Goal: Task Accomplishment & Management: Use online tool/utility

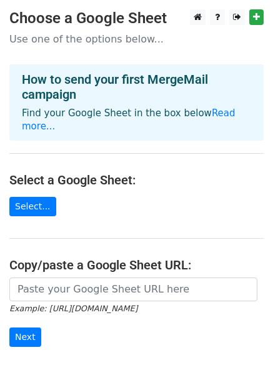
click at [225, 120] on div "How to send your first MergeMail campaign Find your Google Sheet in the box bel…" at bounding box center [136, 102] width 254 height 76
click at [221, 110] on link "Read more..." at bounding box center [129, 120] width 214 height 24
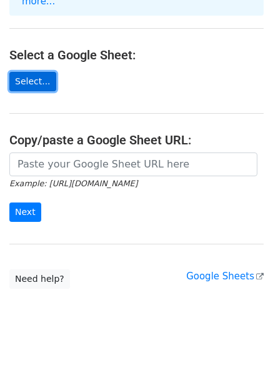
click at [33, 72] on link "Select..." at bounding box center [32, 81] width 47 height 19
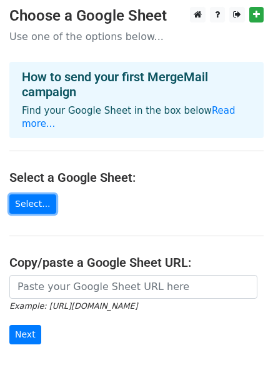
scroll to position [0, 0]
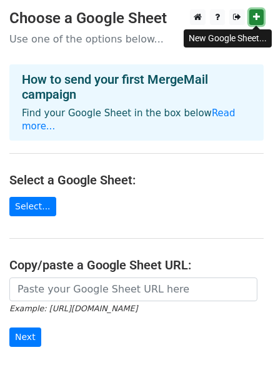
click at [258, 17] on icon at bounding box center [256, 17] width 7 height 9
click at [253, 16] on link at bounding box center [256, 17] width 14 height 16
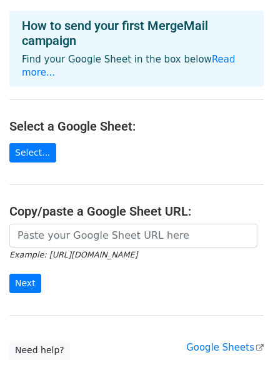
scroll to position [125, 0]
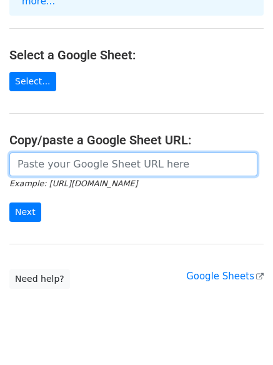
click at [88, 153] on input "url" at bounding box center [133, 165] width 248 height 24
paste input "https://docs.google.com/spreadsheets/d/1Cfsyd2SzkM_4imamumnlxG0RsrNKZimTwXpbyh_…"
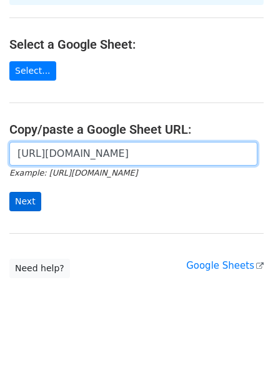
type input "https://docs.google.com/spreadsheets/d/1Cfsyd2SzkM_4imamumnlxG0RsrNKZimTwXpbyh_…"
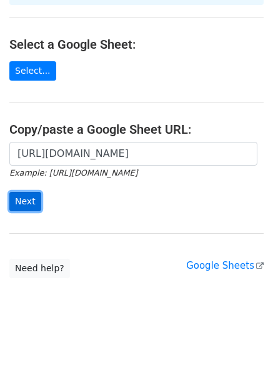
click at [22, 192] on input "Next" at bounding box center [25, 201] width 32 height 19
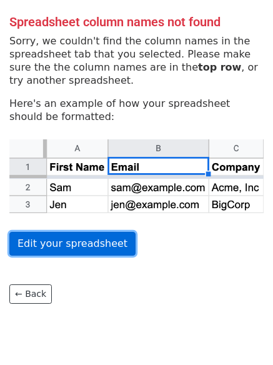
click at [73, 243] on link "Edit your spreadsheet" at bounding box center [72, 244] width 126 height 24
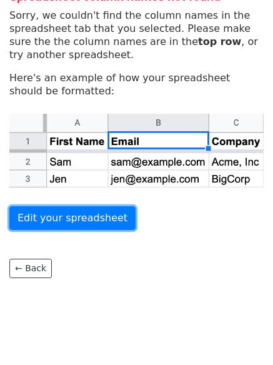
scroll to position [39, 0]
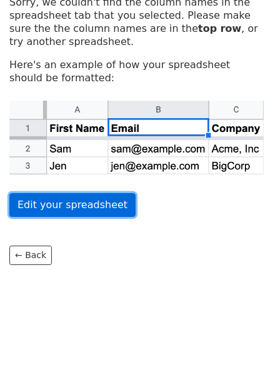
click at [49, 211] on link "Edit your spreadsheet" at bounding box center [72, 205] width 126 height 24
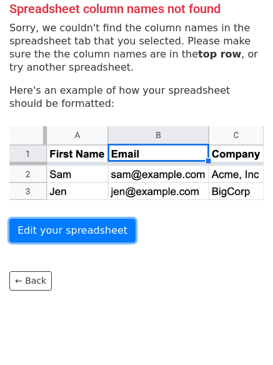
scroll to position [0, 0]
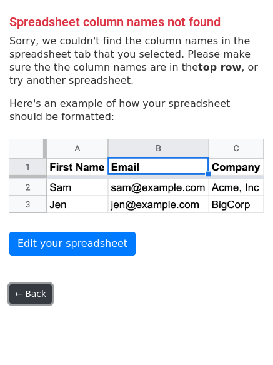
click at [21, 292] on link "← Back" at bounding box center [30, 293] width 43 height 19
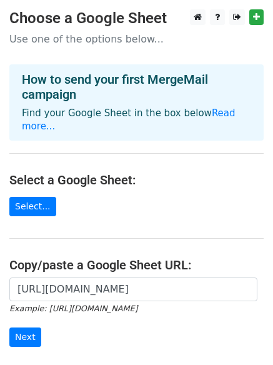
click at [26, 328] on input "Next" at bounding box center [25, 337] width 32 height 19
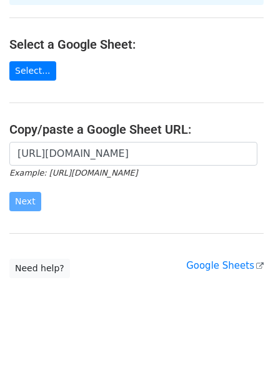
scroll to position [136, 0]
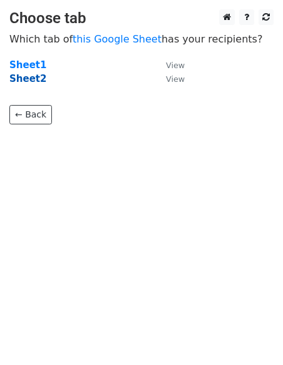
click at [26, 76] on strong "Sheet2" at bounding box center [27, 78] width 37 height 11
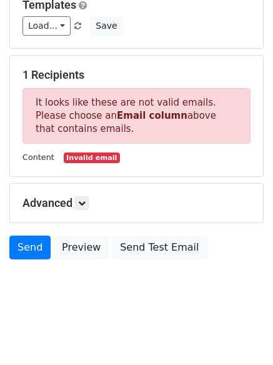
scroll to position [183, 0]
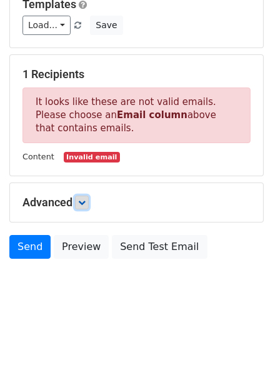
click at [81, 203] on icon at bounding box center [82, 203] width 8 height 8
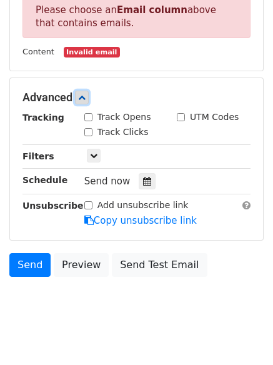
scroll to position [306, 0]
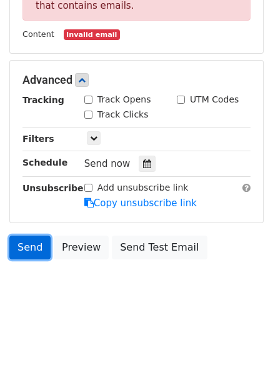
click at [33, 244] on link "Send" at bounding box center [29, 248] width 41 height 24
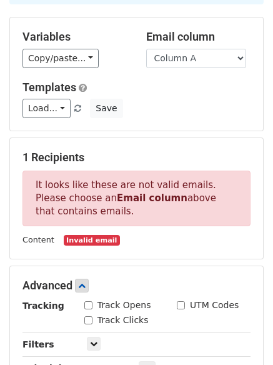
scroll to position [0, 0]
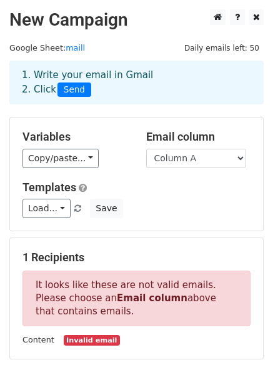
click at [75, 91] on span "Send" at bounding box center [75, 90] width 34 height 15
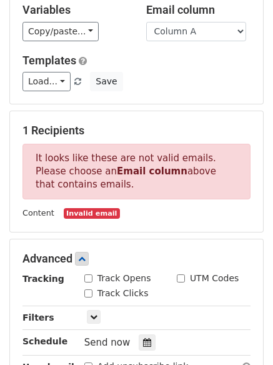
scroll to position [63, 0]
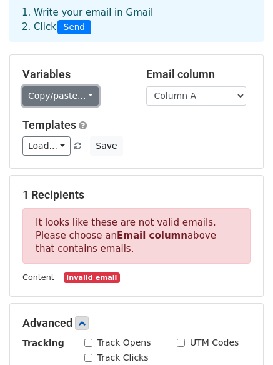
click at [73, 101] on link "Copy/paste..." at bounding box center [61, 95] width 76 height 19
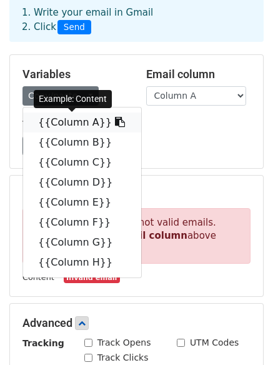
click at [74, 125] on link "{{Column A}}" at bounding box center [82, 123] width 118 height 20
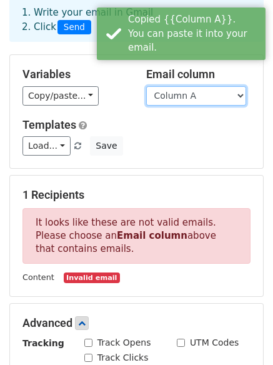
click at [183, 96] on select "Column A Column B Column C Column D Column E Column F Column G Column H" at bounding box center [196, 95] width 100 height 19
click at [146, 86] on select "Column A Column B Column C Column D Column E Column F Column G Column H" at bounding box center [196, 95] width 100 height 19
click at [171, 91] on select "Column A Column B Column C Column D Column E Column F Column G Column H" at bounding box center [196, 95] width 100 height 19
click at [146, 86] on select "Column A Column B Column C Column D Column E Column F Column G Column H" at bounding box center [196, 95] width 100 height 19
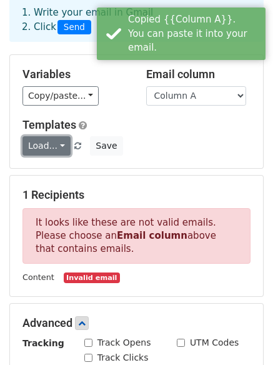
click at [53, 150] on link "Load..." at bounding box center [47, 145] width 48 height 19
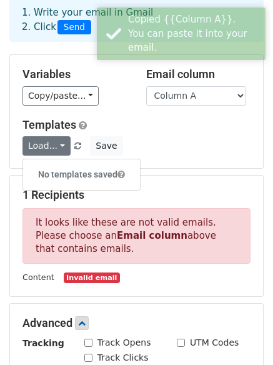
click at [76, 164] on h6 "No templates saved" at bounding box center [81, 174] width 117 height 21
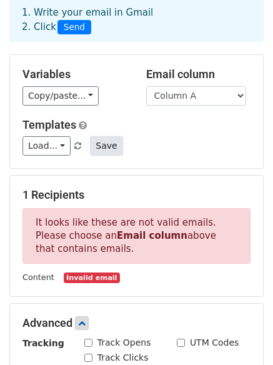
click at [101, 144] on button "Save" at bounding box center [106, 145] width 33 height 19
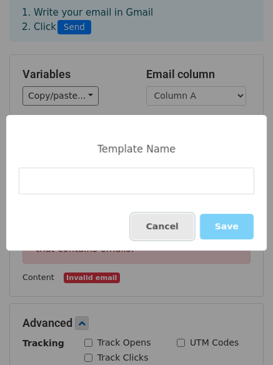
click at [177, 217] on button "Cancel" at bounding box center [162, 227] width 63 height 26
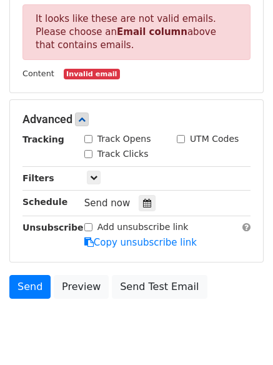
scroll to position [306, 0]
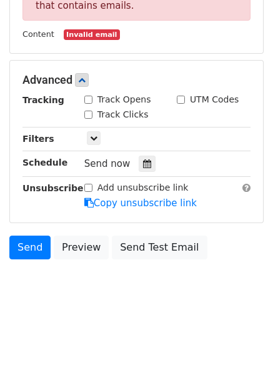
click at [86, 101] on input "Track Opens" at bounding box center [88, 100] width 8 height 8
checkbox input "true"
drag, startPoint x: 89, startPoint y: 110, endPoint x: 153, endPoint y: 111, distance: 63.8
click at [90, 111] on input "Track Clicks" at bounding box center [88, 115] width 8 height 8
checkbox input "true"
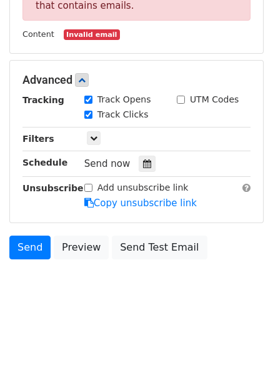
click at [182, 98] on input "UTM Codes" at bounding box center [181, 100] width 8 height 8
checkbox input "true"
click at [95, 137] on icon at bounding box center [94, 138] width 8 height 8
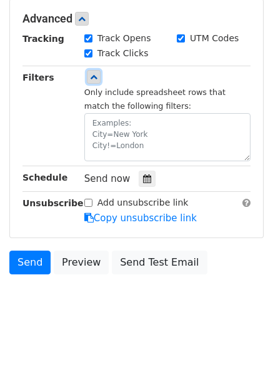
scroll to position [382, 0]
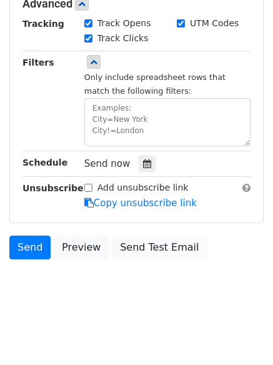
click at [88, 185] on input "Add unsubscribe link" at bounding box center [88, 188] width 8 height 8
checkbox input "true"
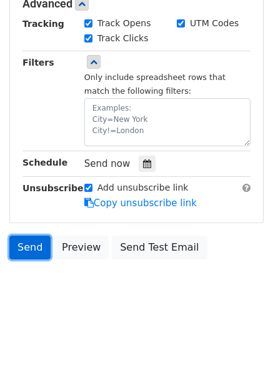
click at [29, 236] on link "Send" at bounding box center [29, 248] width 41 height 24
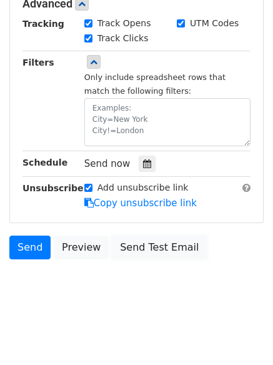
click at [143, 254] on link "Send Test Email" at bounding box center [159, 248] width 95 height 24
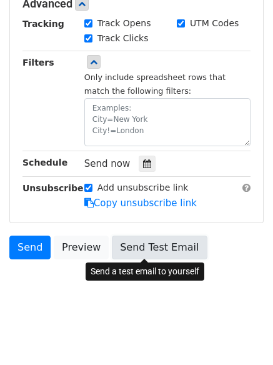
click at [119, 246] on link "Send Test Email" at bounding box center [159, 248] width 95 height 24
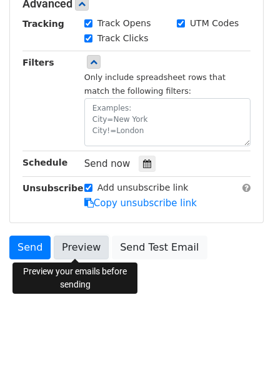
click at [73, 248] on link "Preview" at bounding box center [81, 248] width 55 height 24
